Goal: Transaction & Acquisition: Purchase product/service

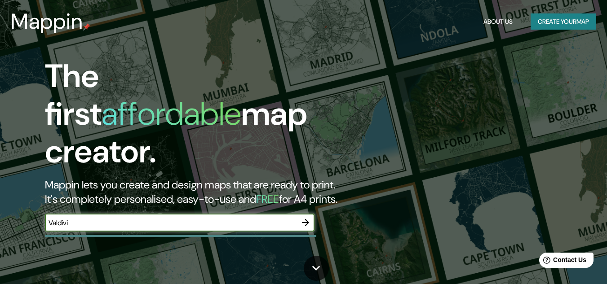
type input "[PERSON_NAME]"
click at [310, 217] on icon "button" at bounding box center [305, 222] width 11 height 11
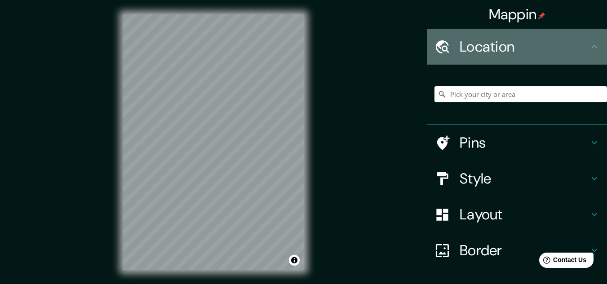
click at [532, 48] on h4 "Location" at bounding box center [523, 47] width 129 height 18
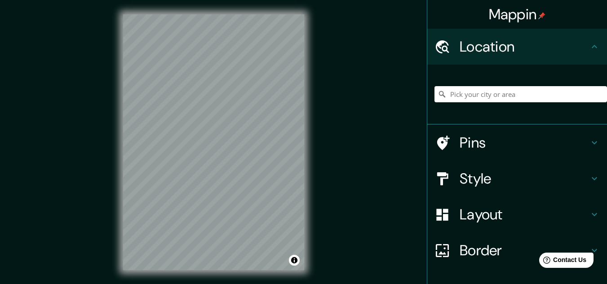
click at [589, 45] on icon at bounding box center [594, 46] width 11 height 11
click at [485, 95] on input "Pick your city or area" at bounding box center [520, 94] width 172 height 16
type input "v"
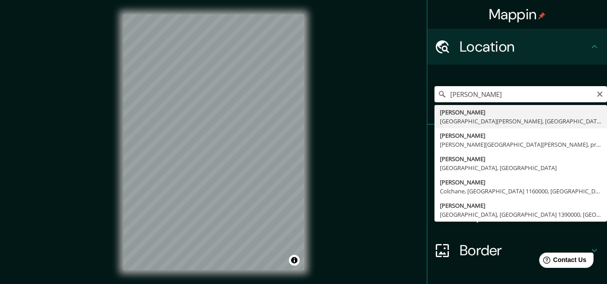
type input "[PERSON_NAME], [GEOGRAPHIC_DATA][PERSON_NAME], [GEOGRAPHIC_DATA]"
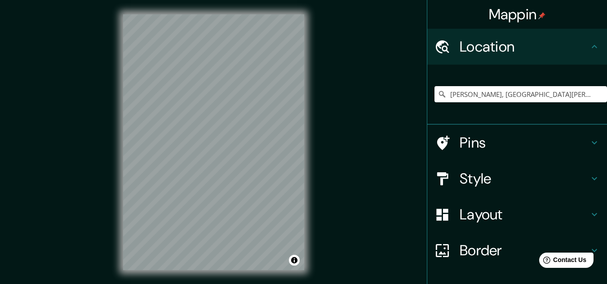
click at [458, 269] on ul "Location [GEOGRAPHIC_DATA], [GEOGRAPHIC_DATA][PERSON_NAME], [GEOGRAPHIC_DATA] P…" at bounding box center [517, 186] width 180 height 315
click at [459, 255] on h4 "Border" at bounding box center [523, 251] width 129 height 18
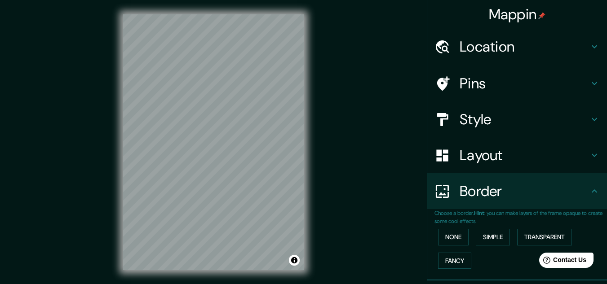
click at [489, 83] on h4 "Pins" at bounding box center [523, 84] width 129 height 18
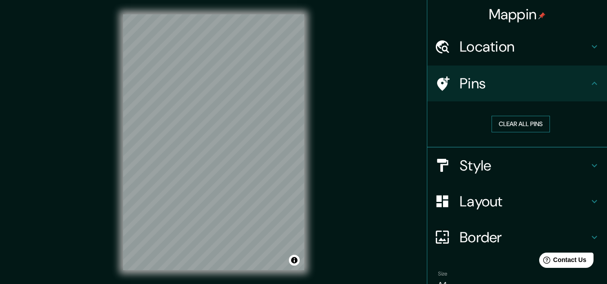
click at [506, 123] on button "Clear all pins" at bounding box center [520, 124] width 58 height 17
click at [504, 121] on button "Clear all pins" at bounding box center [520, 124] width 58 height 17
click at [471, 172] on h4 "Style" at bounding box center [523, 166] width 129 height 18
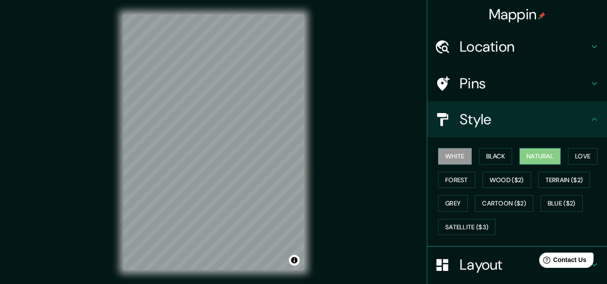
click at [546, 151] on button "Natural" at bounding box center [539, 156] width 41 height 17
click at [457, 181] on button "Forest" at bounding box center [456, 180] width 37 height 17
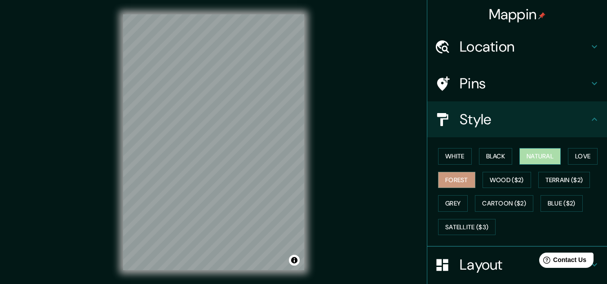
click at [529, 158] on button "Natural" at bounding box center [539, 156] width 41 height 17
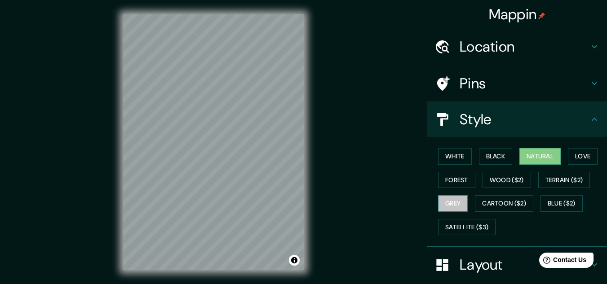
click at [448, 202] on button "Grey" at bounding box center [453, 203] width 30 height 17
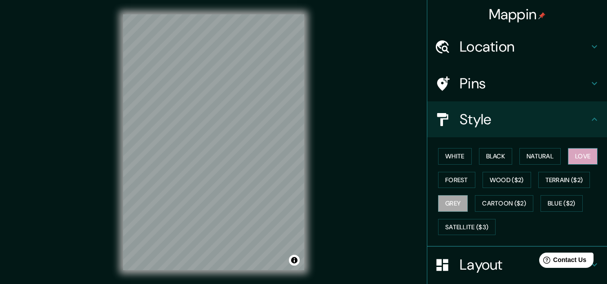
click at [575, 158] on button "Love" at bounding box center [583, 156] width 30 height 17
click at [554, 153] on button "Natural" at bounding box center [539, 156] width 41 height 17
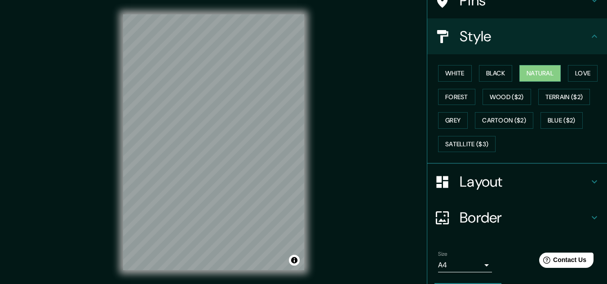
scroll to position [110, 0]
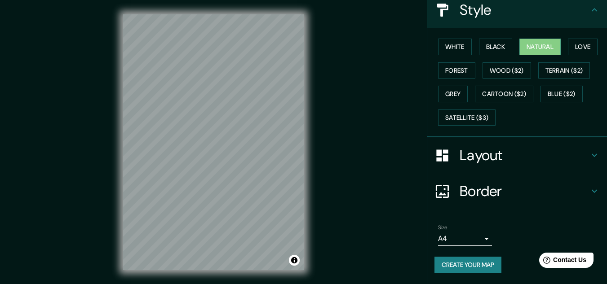
click at [475, 196] on h4 "Border" at bounding box center [523, 191] width 129 height 18
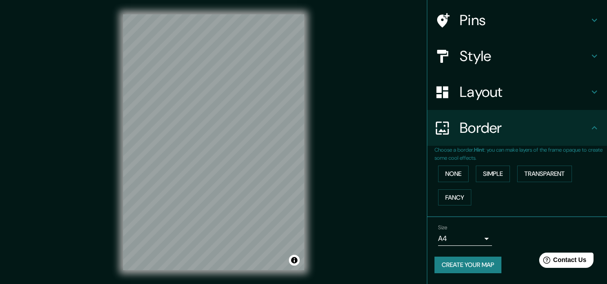
scroll to position [63, 0]
click at [448, 170] on button "None" at bounding box center [453, 174] width 31 height 17
click at [484, 174] on button "Simple" at bounding box center [492, 174] width 34 height 17
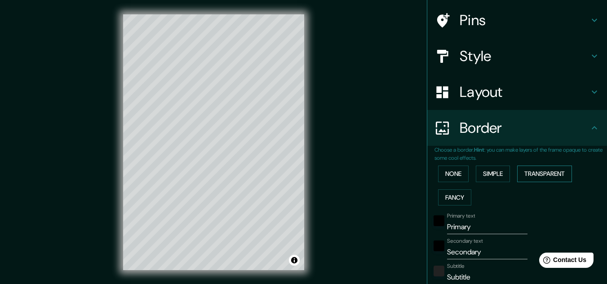
click at [531, 175] on button "Transparent" at bounding box center [544, 174] width 55 height 17
click at [447, 196] on button "Fancy" at bounding box center [454, 197] width 33 height 17
click at [441, 176] on button "None" at bounding box center [453, 174] width 31 height 17
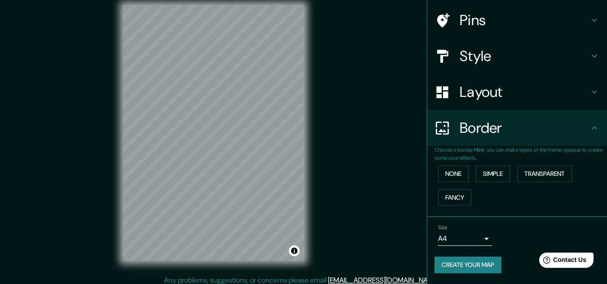
scroll to position [0, 0]
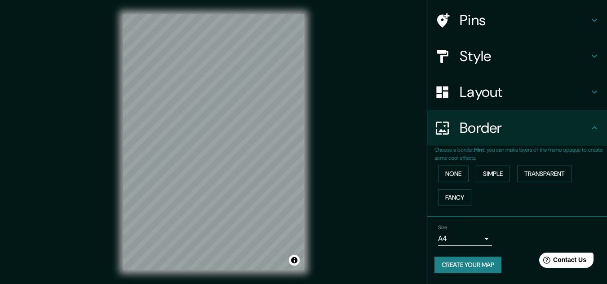
click at [490, 239] on div "Size A4 single" at bounding box center [516, 235] width 165 height 29
click at [475, 239] on body "Mappin Location [GEOGRAPHIC_DATA], [GEOGRAPHIC_DATA][PERSON_NAME], [GEOGRAPHIC_…" at bounding box center [303, 142] width 607 height 284
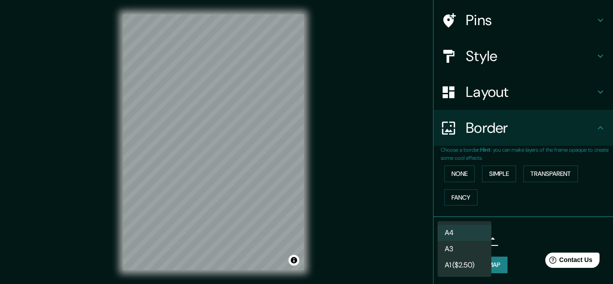
click at [519, 237] on div at bounding box center [306, 142] width 613 height 284
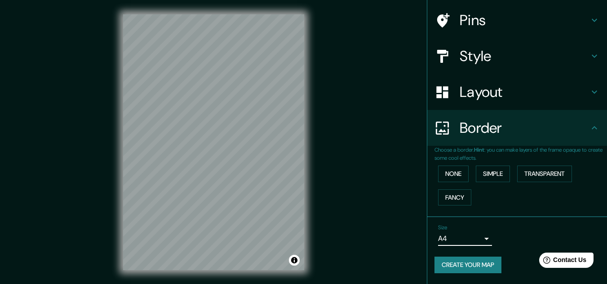
click at [508, 92] on h4 "Layout" at bounding box center [523, 92] width 129 height 18
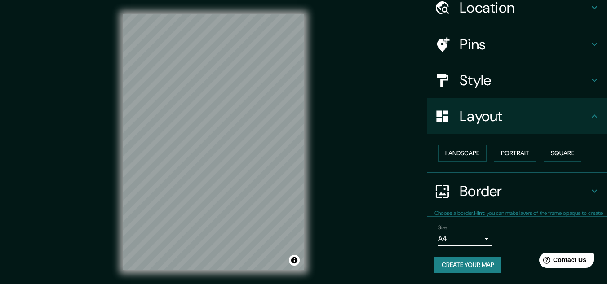
scroll to position [39, 0]
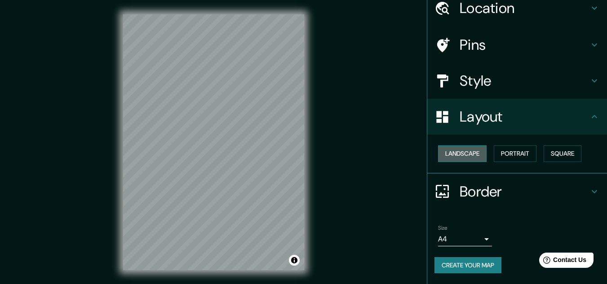
click at [462, 158] on button "Landscape" at bounding box center [462, 153] width 48 height 17
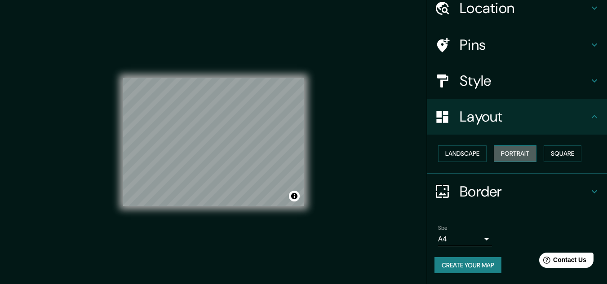
click at [511, 157] on button "Portrait" at bounding box center [514, 153] width 43 height 17
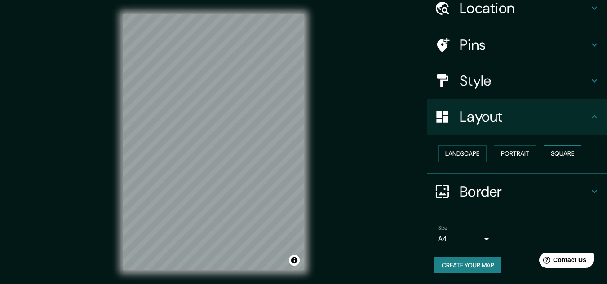
click at [565, 152] on button "Square" at bounding box center [562, 153] width 38 height 17
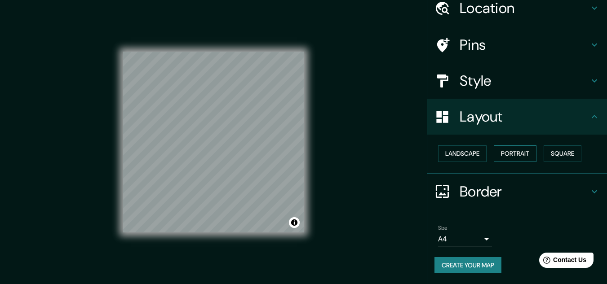
click at [527, 150] on button "Portrait" at bounding box center [514, 153] width 43 height 17
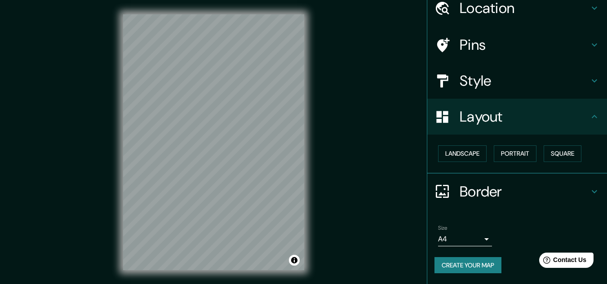
scroll to position [15, 0]
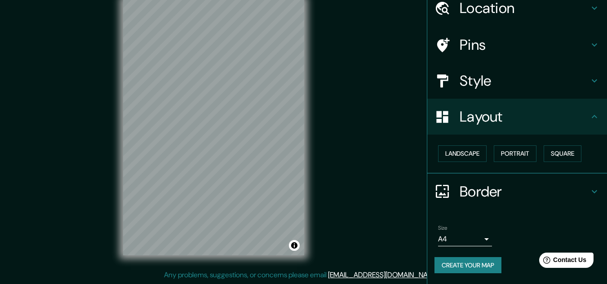
click at [466, 262] on button "Create your map" at bounding box center [467, 265] width 67 height 17
click at [489, 257] on div "Size A4 single Create your map" at bounding box center [516, 252] width 165 height 60
click at [477, 262] on div "Create your map" at bounding box center [516, 266] width 165 height 17
click at [567, 120] on h4 "Layout" at bounding box center [523, 117] width 129 height 18
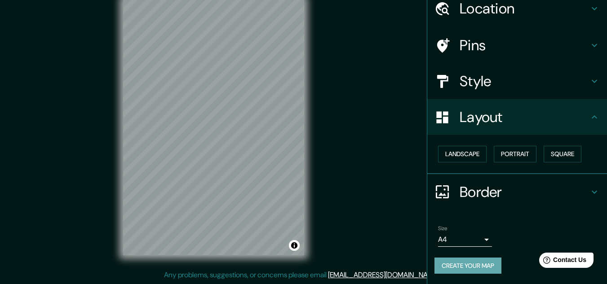
click at [470, 268] on button "Create your map" at bounding box center [467, 266] width 67 height 17
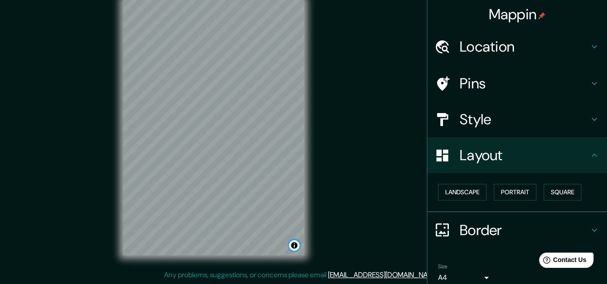
click at [294, 247] on button "Toggle attribution" at bounding box center [294, 245] width 11 height 11
click at [336, 238] on div "Mappin Location [GEOGRAPHIC_DATA], [GEOGRAPHIC_DATA][PERSON_NAME], [GEOGRAPHIC_…" at bounding box center [303, 134] width 607 height 299
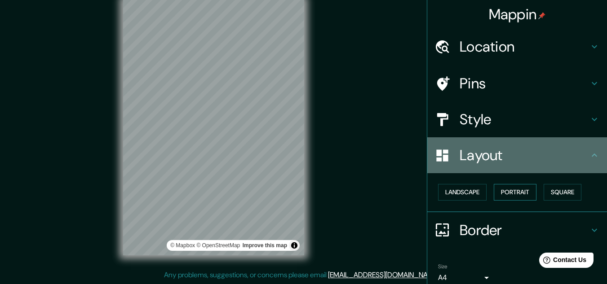
click at [514, 145] on div "Layout" at bounding box center [517, 155] width 180 height 36
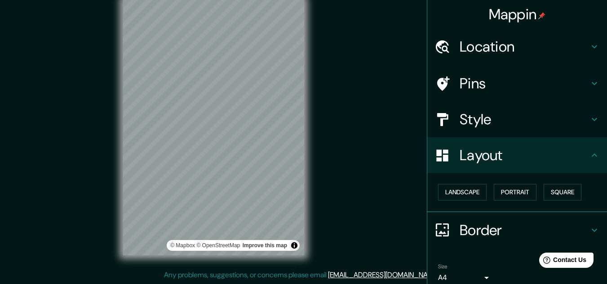
click at [589, 153] on icon at bounding box center [594, 155] width 11 height 11
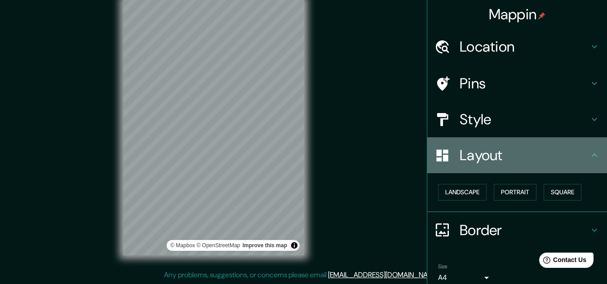
click at [590, 159] on icon at bounding box center [594, 155] width 11 height 11
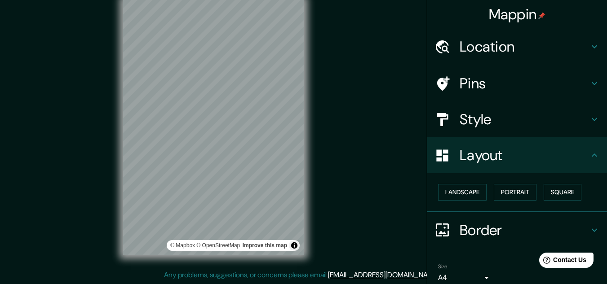
drag, startPoint x: 590, startPoint y: 159, endPoint x: 594, endPoint y: 218, distance: 58.5
click at [594, 218] on ul "Location [GEOGRAPHIC_DATA], [GEOGRAPHIC_DATA][PERSON_NAME], [GEOGRAPHIC_DATA] P…" at bounding box center [517, 176] width 180 height 294
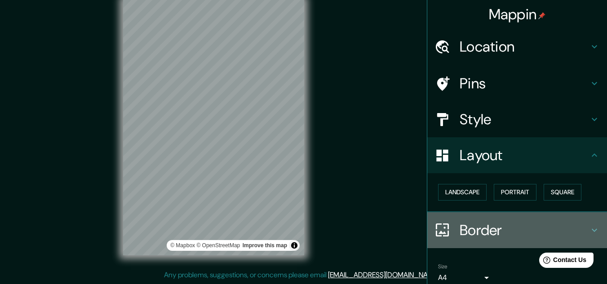
click at [589, 227] on icon at bounding box center [594, 230] width 11 height 11
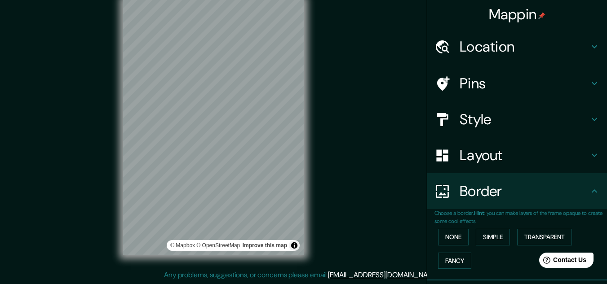
scroll to position [63, 0]
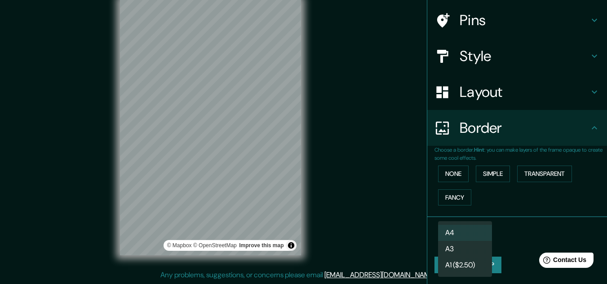
click at [455, 242] on body "Mappin Location [GEOGRAPHIC_DATA], [GEOGRAPHIC_DATA][PERSON_NAME], [GEOGRAPHIC_…" at bounding box center [303, 127] width 607 height 284
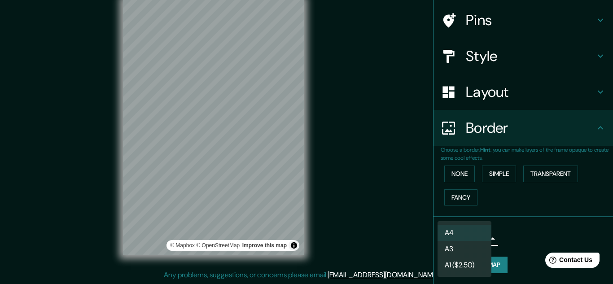
click at [446, 233] on li "A4" at bounding box center [465, 233] width 54 height 16
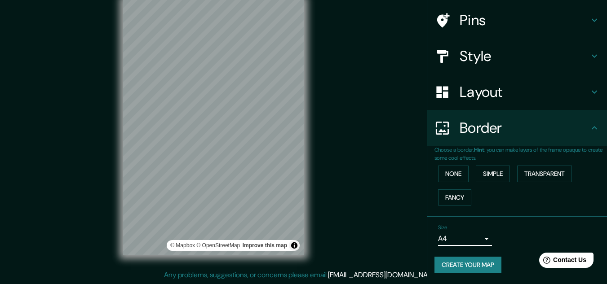
click at [467, 270] on button "Create your map" at bounding box center [467, 265] width 67 height 17
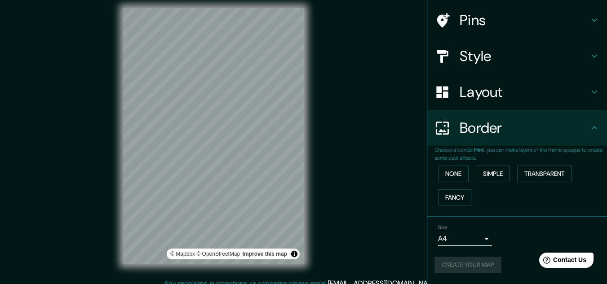
scroll to position [4, 0]
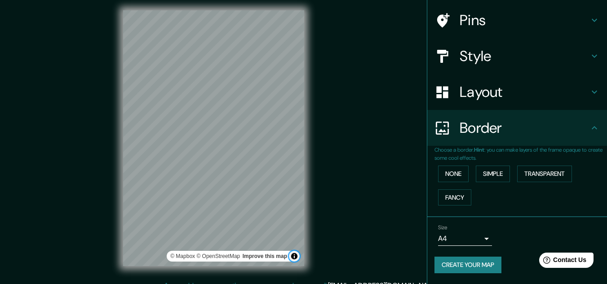
click at [293, 256] on button "Toggle attribution" at bounding box center [294, 256] width 11 height 11
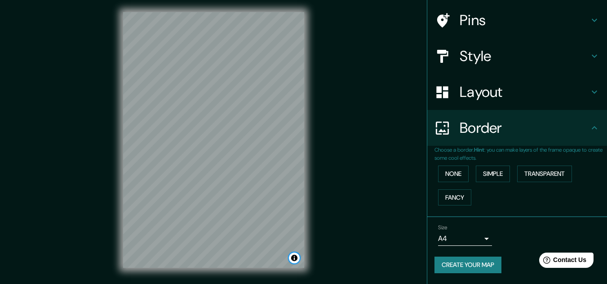
scroll to position [2, 0]
click at [471, 23] on h4 "Pins" at bounding box center [523, 20] width 129 height 18
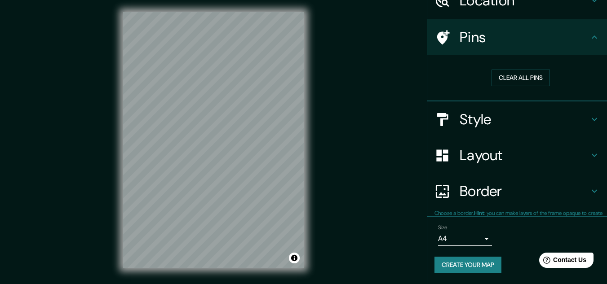
scroll to position [46, 0]
